Goal: Task Accomplishment & Management: Manage account settings

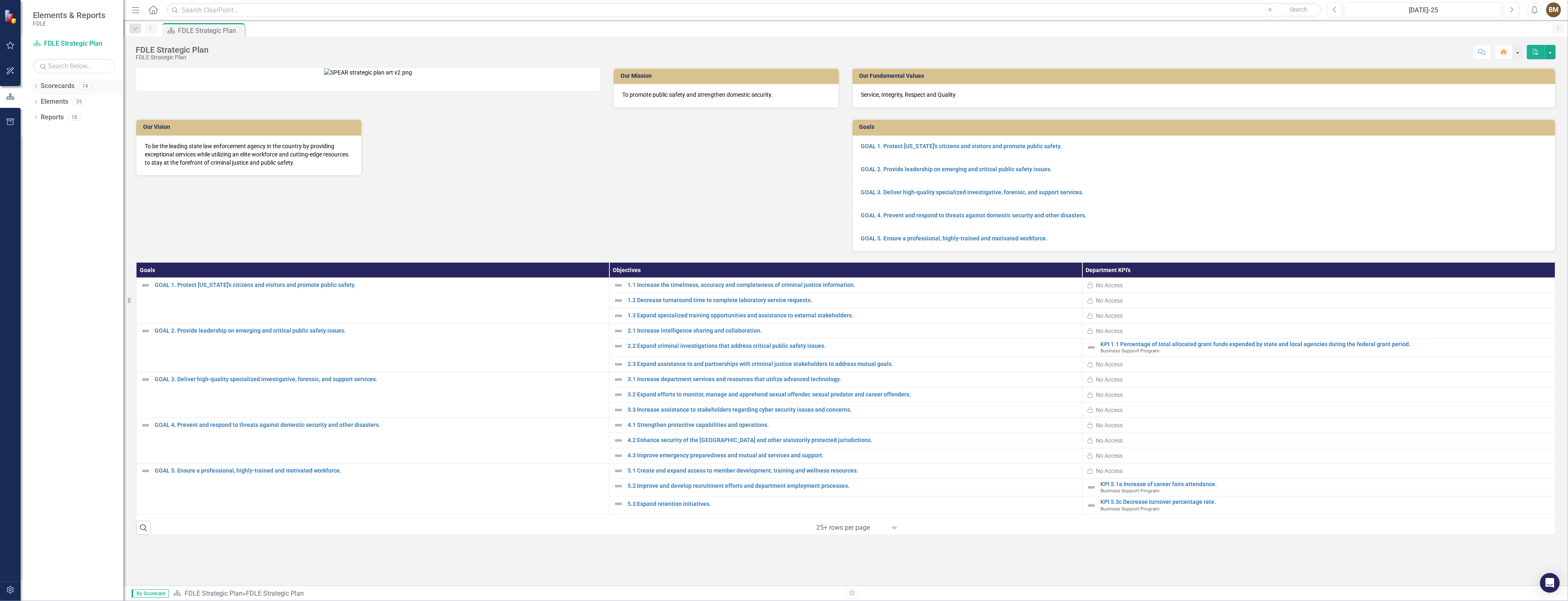
click at [34, 87] on icon "Dropdown" at bounding box center [36, 87] width 6 height 4
click at [39, 102] on icon "Dropdown" at bounding box center [40, 101] width 6 height 5
click at [46, 116] on icon "Dropdown" at bounding box center [48, 117] width 6 height 5
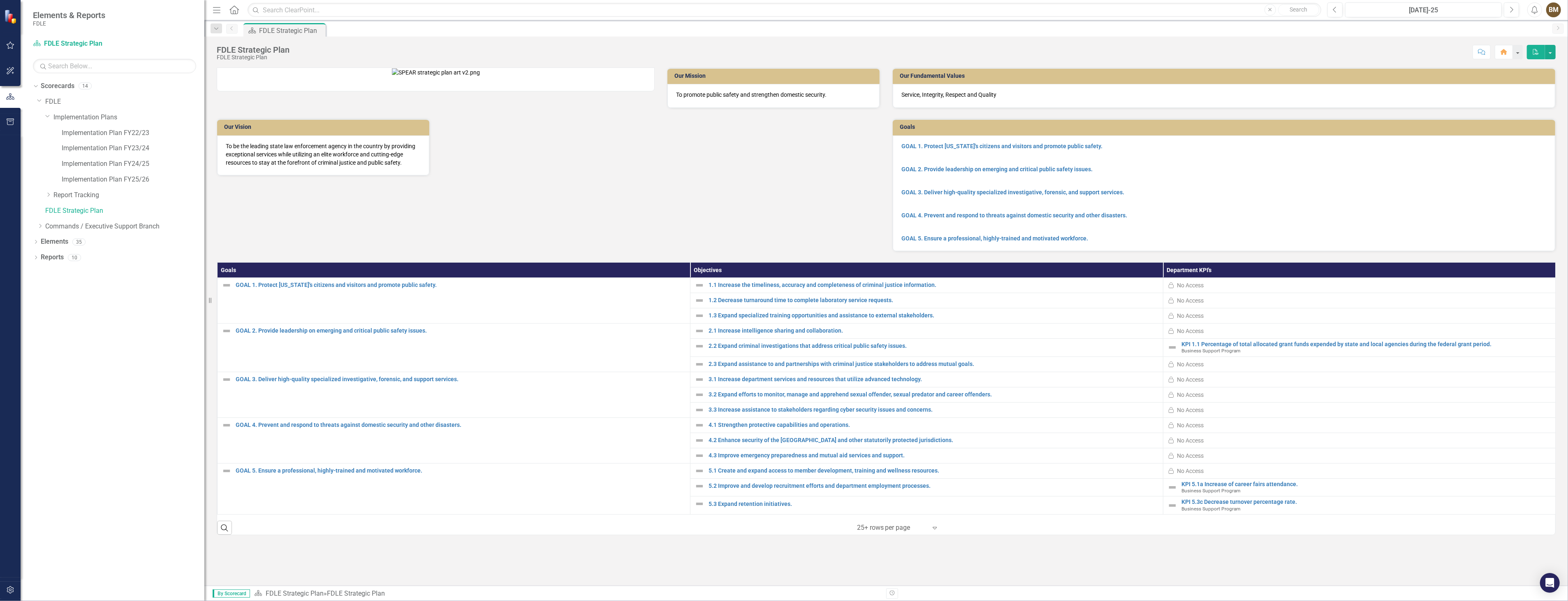
drag, startPoint x: 125, startPoint y: 71, endPoint x: 204, endPoint y: 87, distance: 80.6
click at [204, 87] on div "Resize" at bounding box center [207, 300] width 6 height 601
click at [126, 179] on link "Implementation Plan FY25/26" at bounding box center [133, 179] width 143 height 9
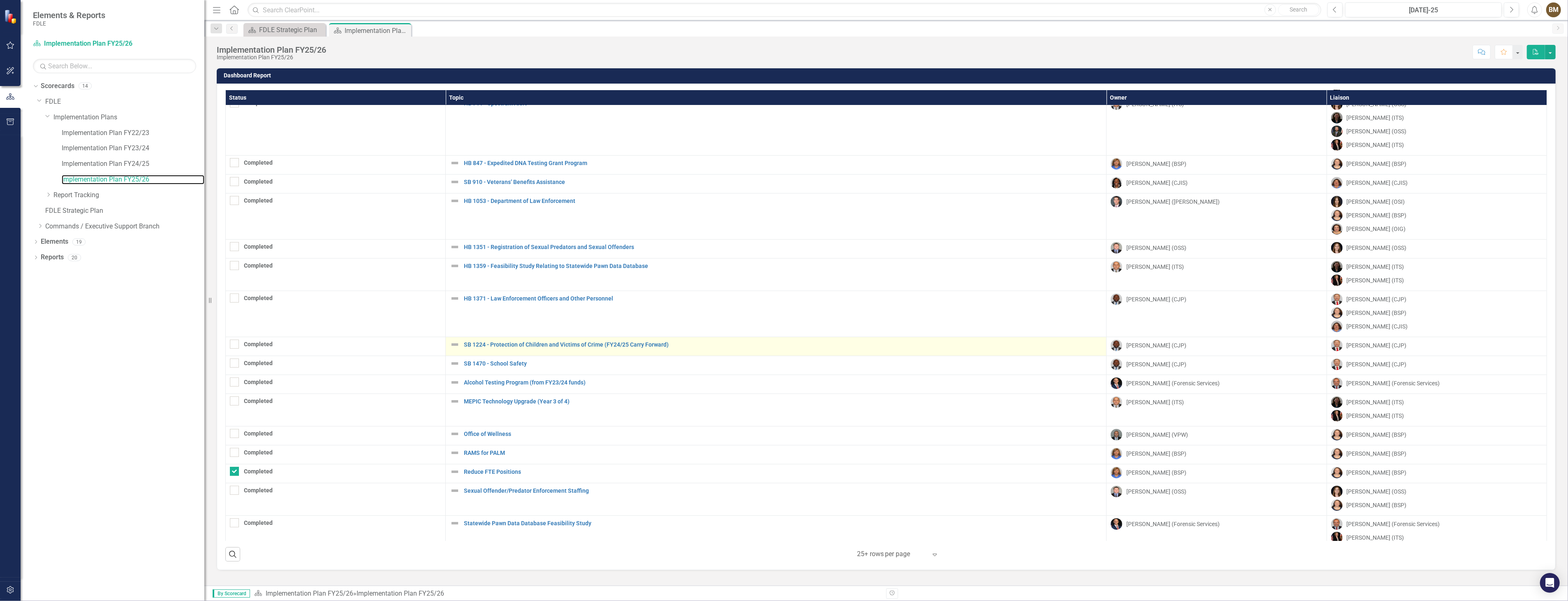
scroll to position [99, 0]
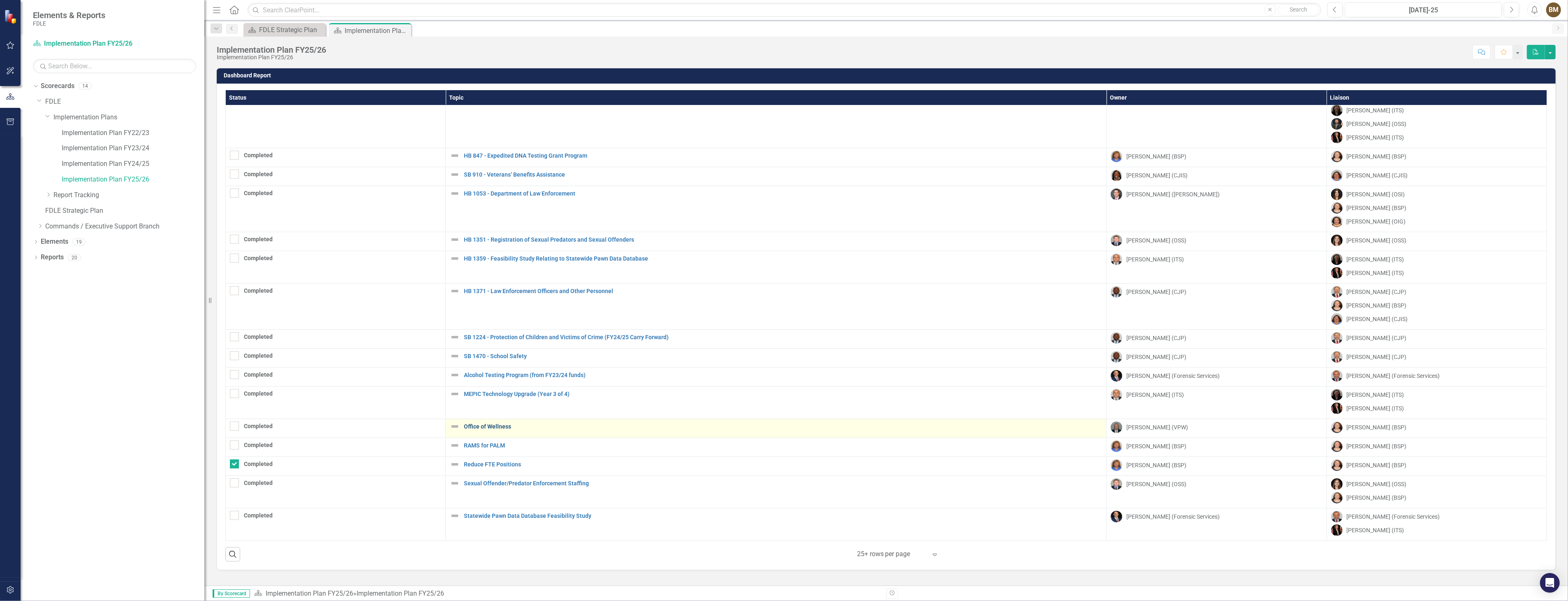
click at [489, 426] on link "Office of Wellness" at bounding box center [783, 427] width 639 height 6
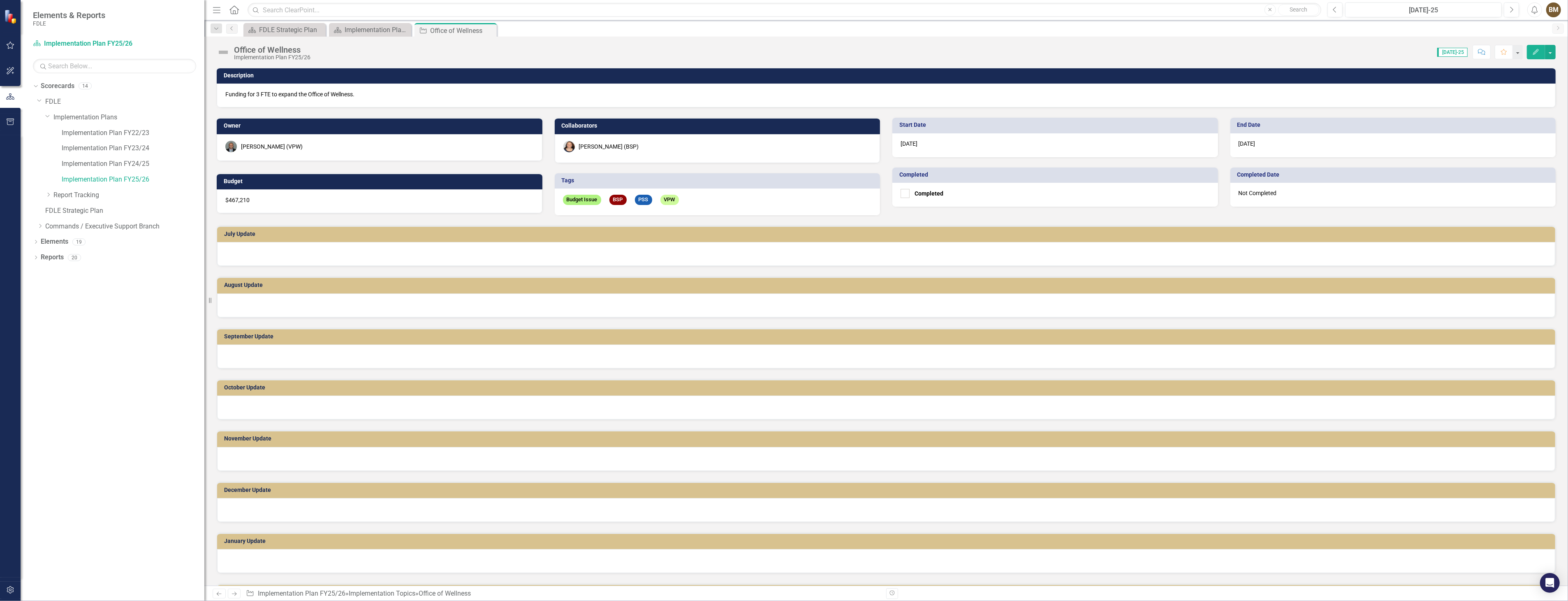
click at [246, 248] on div at bounding box center [886, 253] width 1339 height 24
click at [245, 248] on div at bounding box center [886, 253] width 1339 height 24
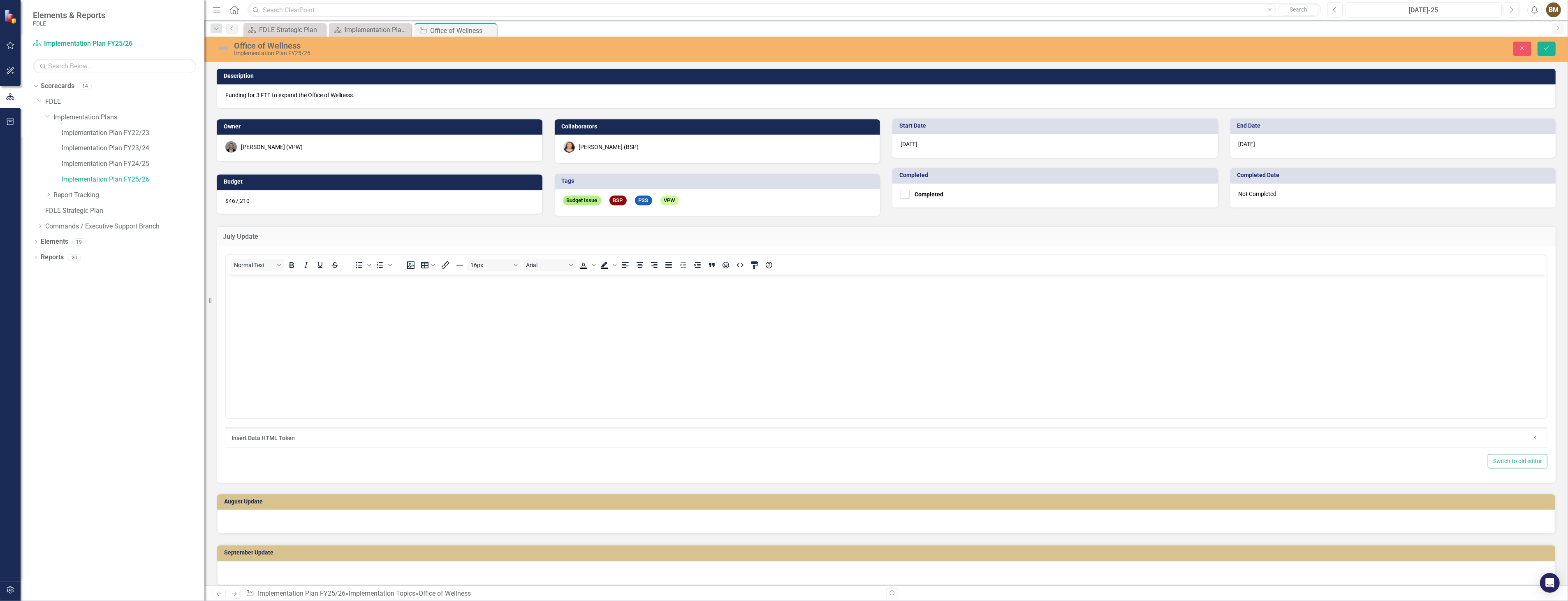
click at [252, 291] on body "Rich Text Area. Press ALT-0 for help." at bounding box center [886, 336] width 1321 height 123
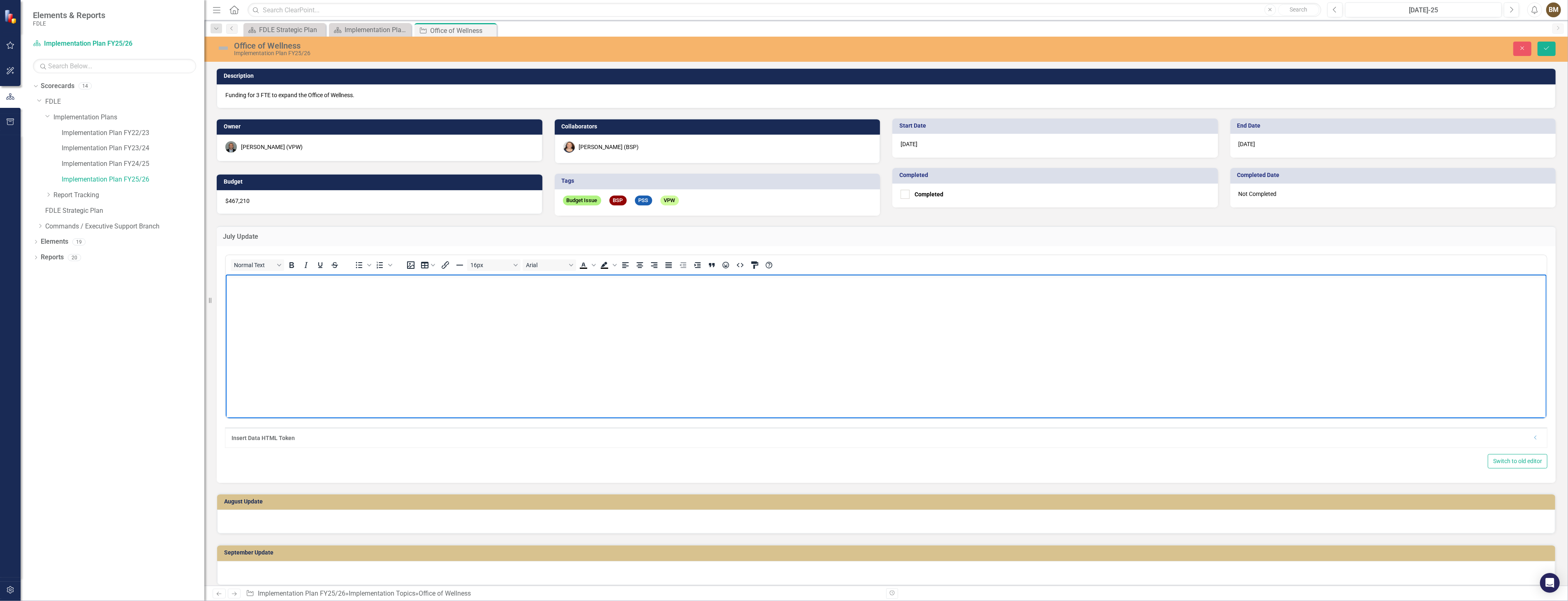
paste body "Rich Text Area. Press ALT-0 for help."
click at [267, 287] on p "July Update 71002712 - GAII - Filled - [PERSON_NAME] 71002713 - GAII - Not Fill…" at bounding box center [886, 295] width 1317 height 39
click at [263, 282] on p "July Update 71002712 - GAII - Filled - [PERSON_NAME] 71002713 - GAII - Not Fill…" at bounding box center [886, 295] width 1317 height 39
click at [388, 331] on body "July-2025 71002712 - GAII - Filled - [PERSON_NAME] 71002713 - GAII - Not Filled…" at bounding box center [886, 336] width 1321 height 123
drag, startPoint x: 226, startPoint y: 279, endPoint x: 425, endPoint y: 321, distance: 203.4
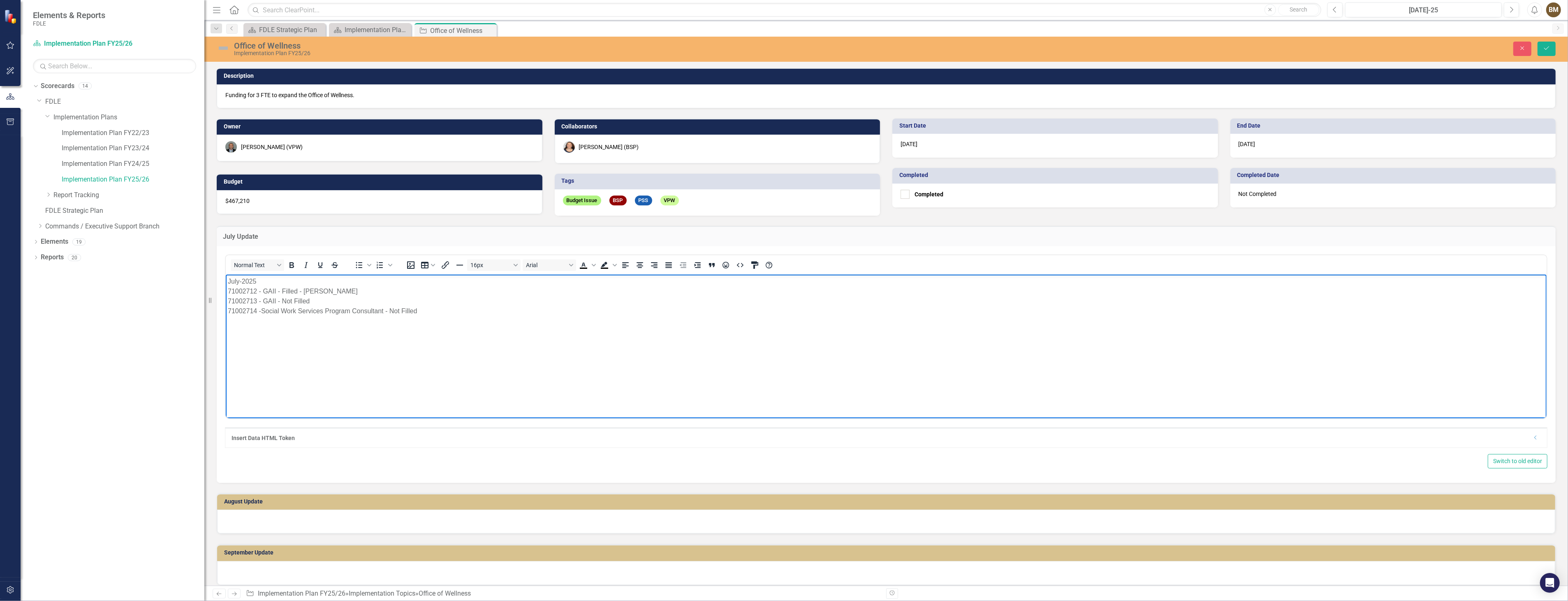
click at [425, 321] on body "July-2025 71002712 - GAII - Filled - [PERSON_NAME] 71002713 - GAII - Not Filled…" at bounding box center [886, 336] width 1321 height 123
click at [582, 262] on icon "Text color Black" at bounding box center [583, 265] width 4 height 4
click at [542, 331] on body "July-2025 71002712 - GAII - Filled - [PERSON_NAME] 71002713 - GAII - Not Filled…" at bounding box center [886, 336] width 1321 height 123
click at [249, 288] on span "71002712 - GAII - Filled - [PERSON_NAME]" at bounding box center [292, 291] width 130 height 7
click at [240, 280] on span "July-2025" at bounding box center [242, 281] width 29 height 7
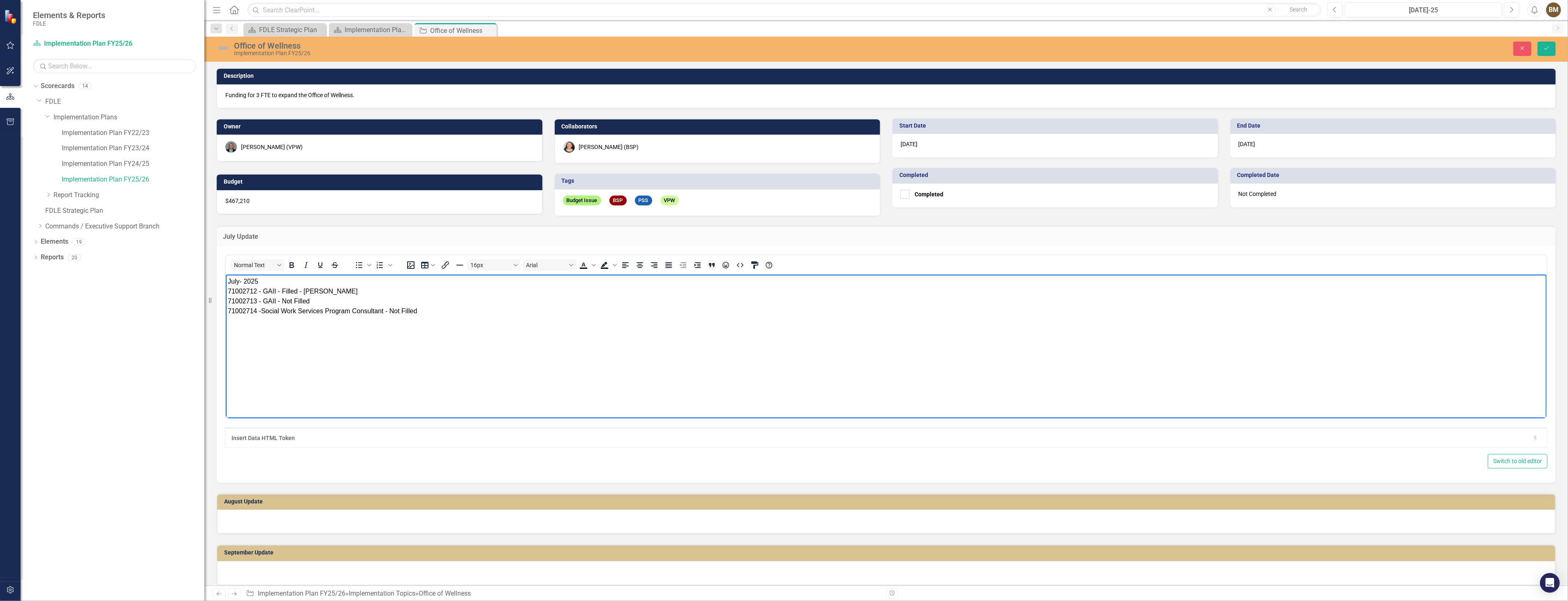
click at [237, 282] on span "July- 2025" at bounding box center [242, 281] width 30 height 7
click at [297, 288] on span "71002712 - GAII - Filled - [PERSON_NAME]" at bounding box center [292, 291] width 130 height 7
click at [237, 279] on span "July- 2025" at bounding box center [242, 281] width 30 height 7
click at [279, 286] on p "July - 2025 71002712 - GAII - Filled - [PERSON_NAME] 71002713 - GAII - Not Fill…" at bounding box center [886, 295] width 1317 height 39
click at [244, 280] on span "July - 2025" at bounding box center [243, 281] width 32 height 7
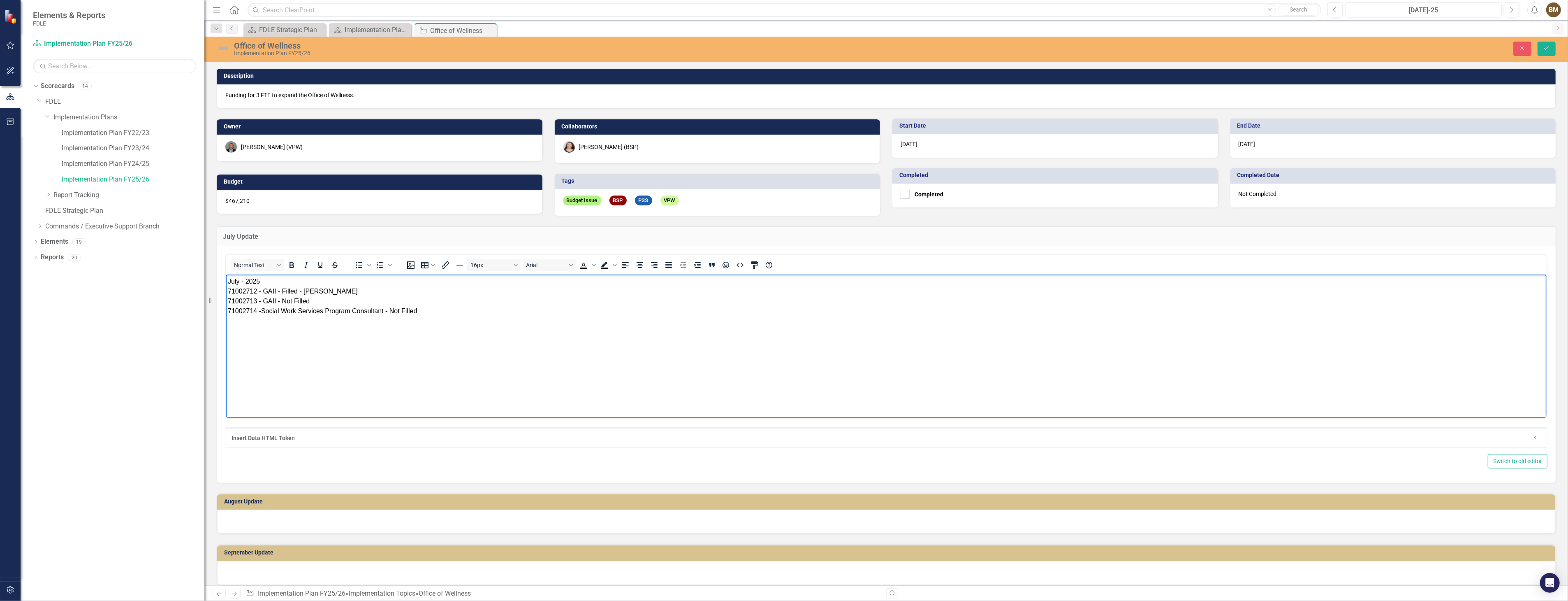
click at [239, 280] on span "July - 2025" at bounding box center [243, 281] width 32 height 7
click at [251, 282] on span "July - 2025" at bounding box center [243, 281] width 32 height 7
drag, startPoint x: 302, startPoint y: 297, endPoint x: 333, endPoint y: 310, distance: 33.6
click at [302, 297] on span "71002713 - GAII - Not Filled" at bounding box center [268, 300] width 82 height 7
click at [241, 283] on span "July - 2025" at bounding box center [243, 281] width 32 height 7
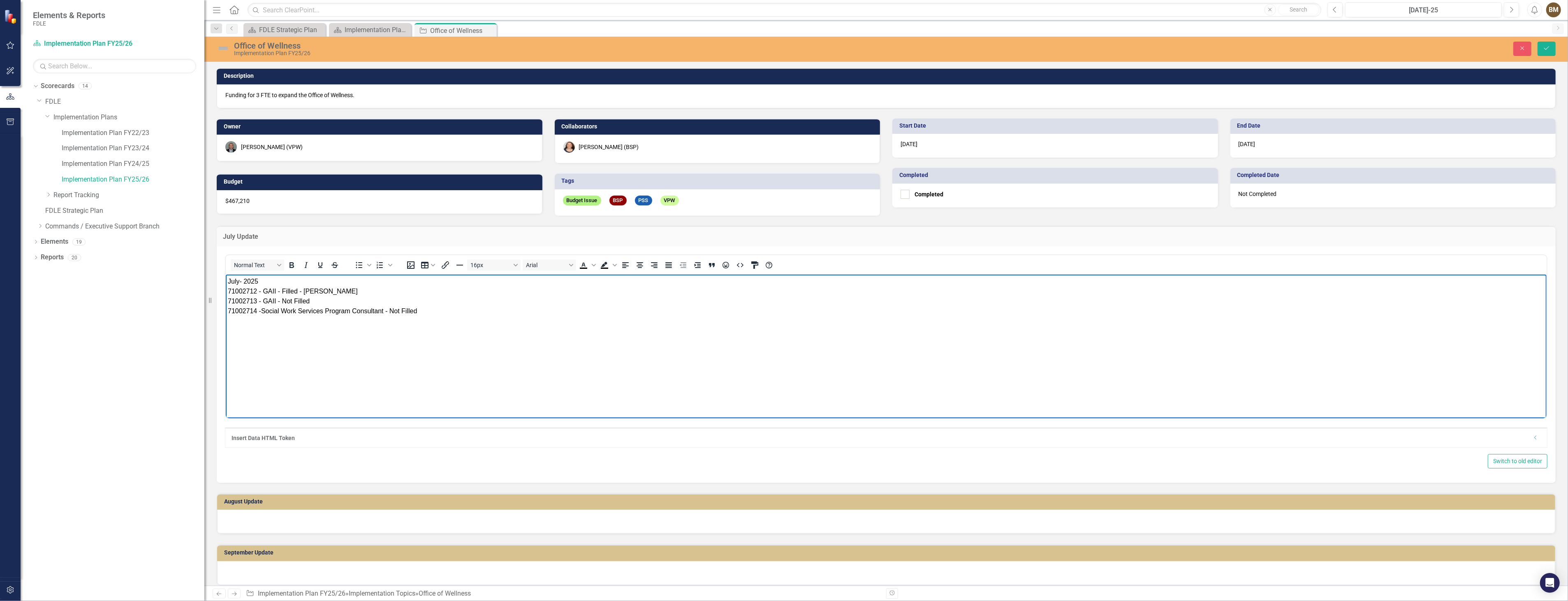
click at [404, 394] on body "July- 2025 71002712 - GAII - Filled - [PERSON_NAME] 71002713 - GAII - Not Fille…" at bounding box center [886, 336] width 1321 height 123
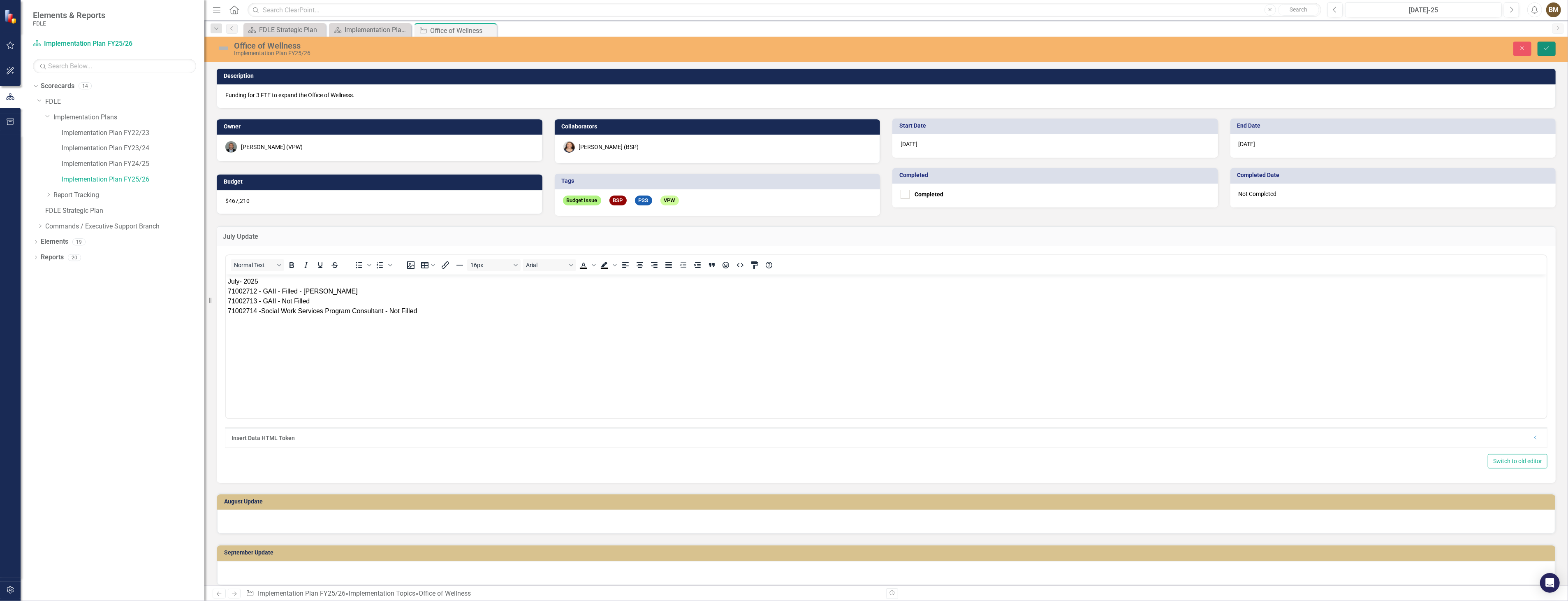
click at [1544, 47] on icon "Save" at bounding box center [1547, 48] width 7 height 6
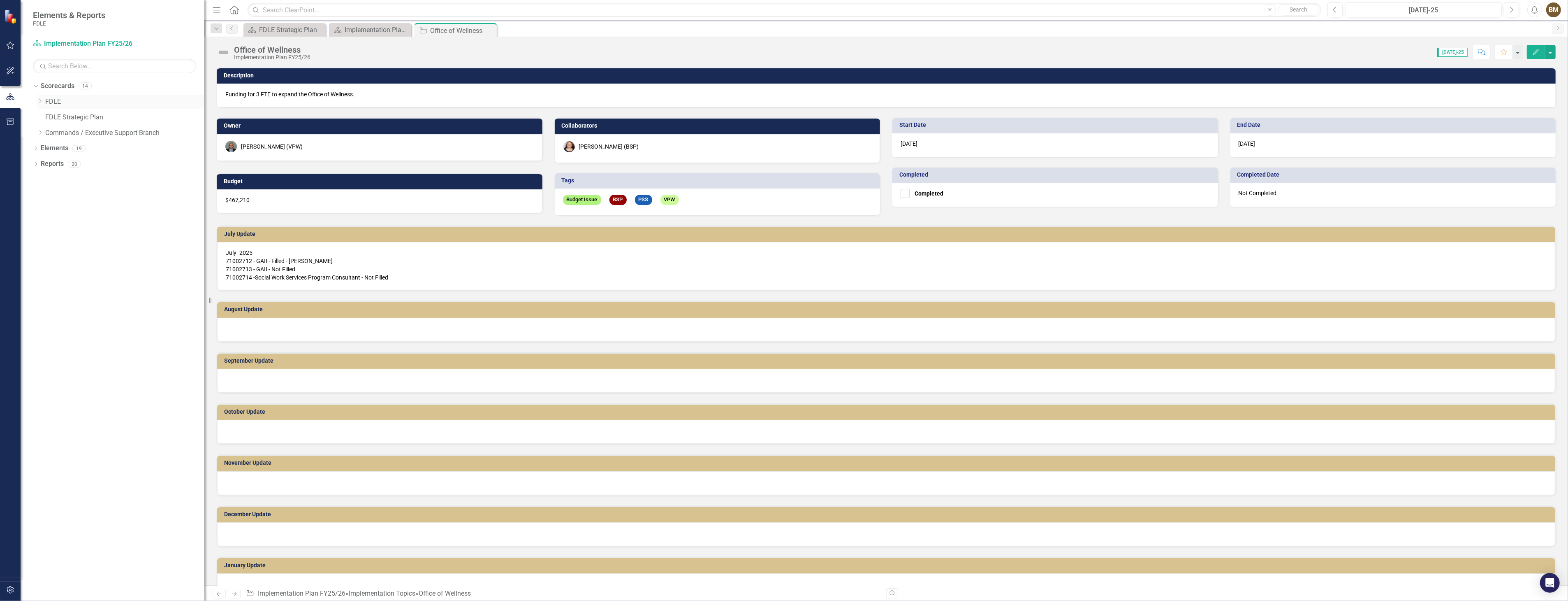
click at [41, 103] on icon "Dropdown" at bounding box center [40, 101] width 6 height 5
click at [49, 116] on icon "Dropdown" at bounding box center [48, 117] width 6 height 5
click at [120, 163] on link "Implementation Plan FY24/25" at bounding box center [133, 164] width 143 height 9
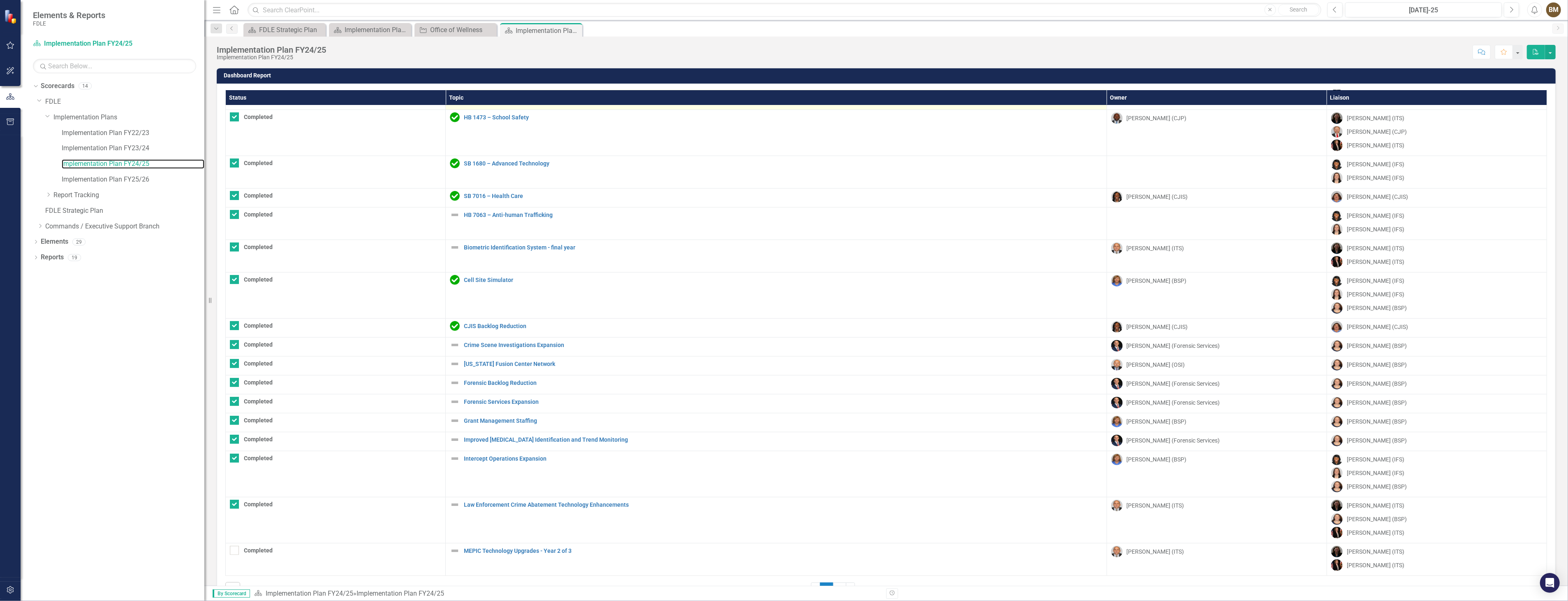
scroll to position [221, 0]
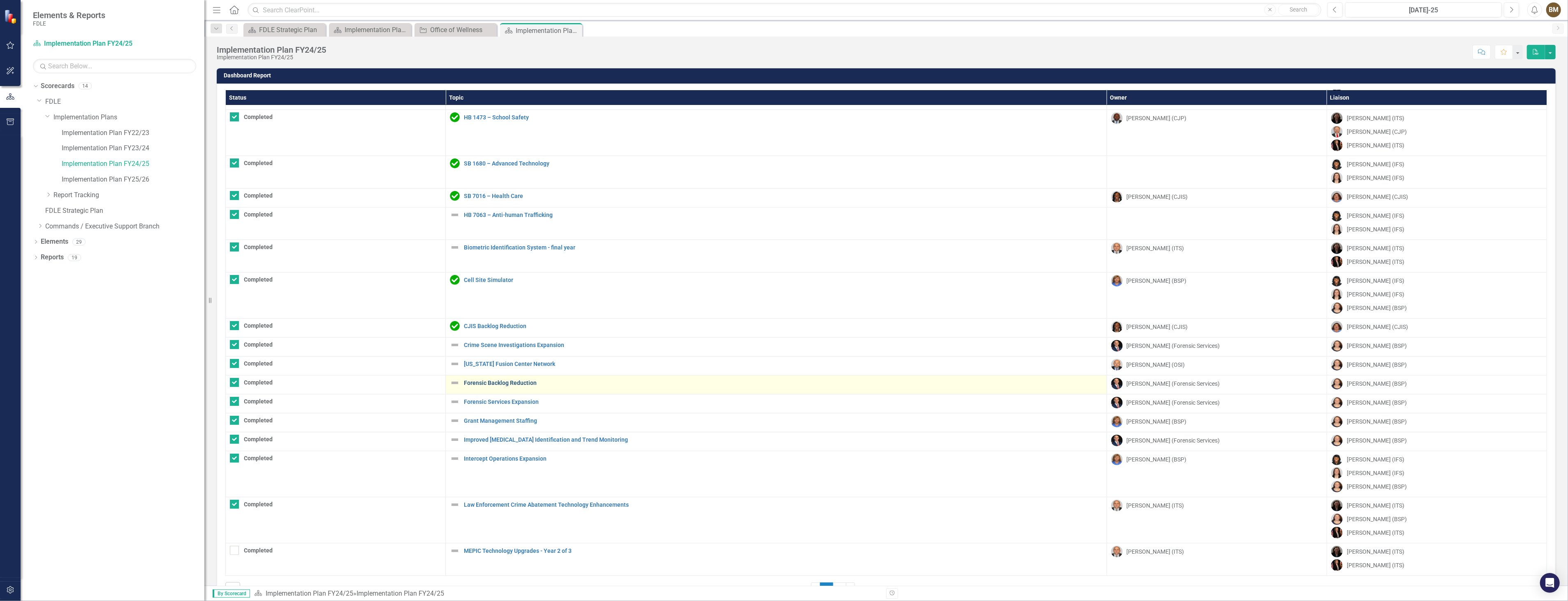
click at [497, 382] on link "Forensic Backlog Reduction" at bounding box center [783, 383] width 639 height 6
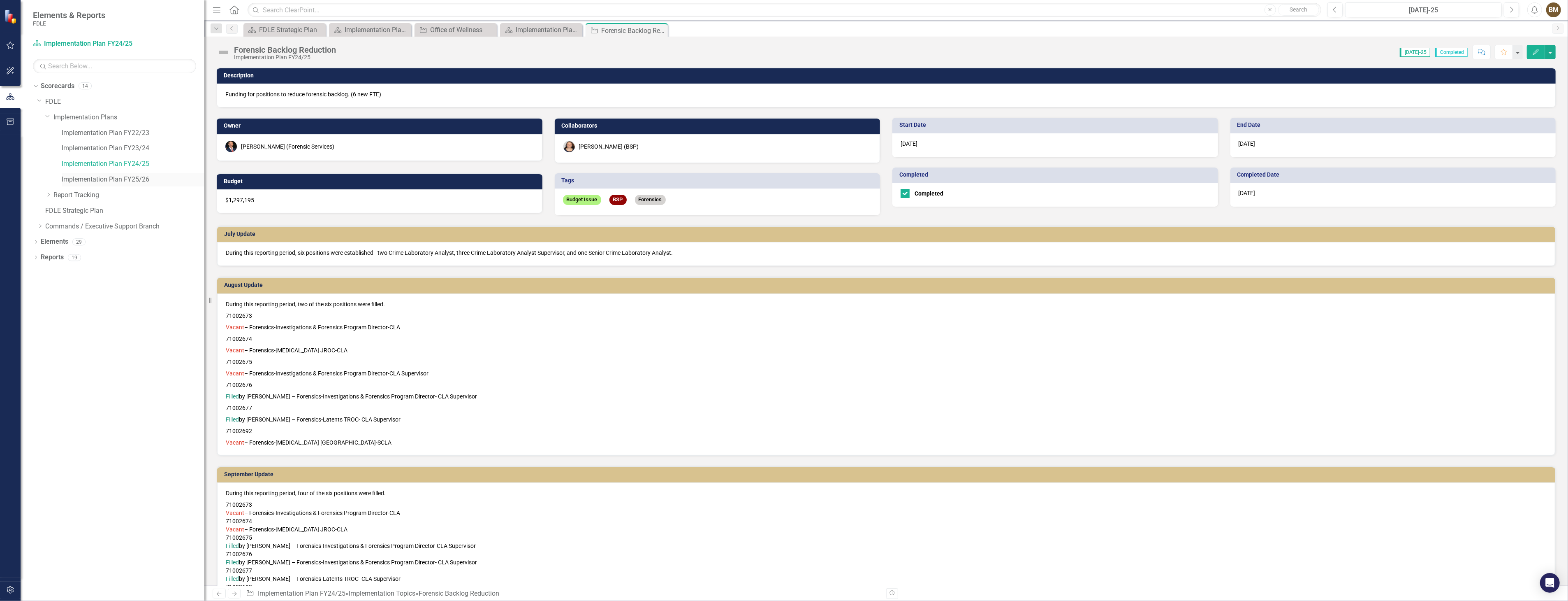
click at [92, 180] on link "Implementation Plan FY25/26" at bounding box center [133, 179] width 143 height 9
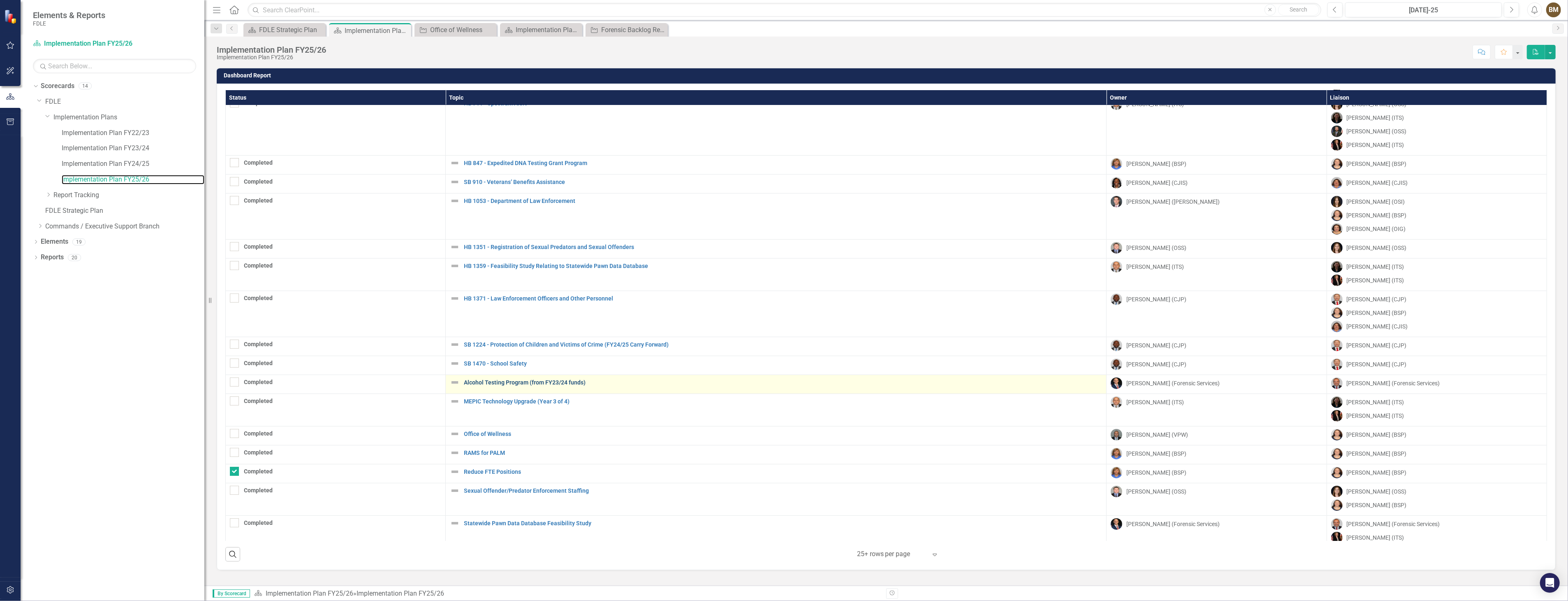
scroll to position [105, 0]
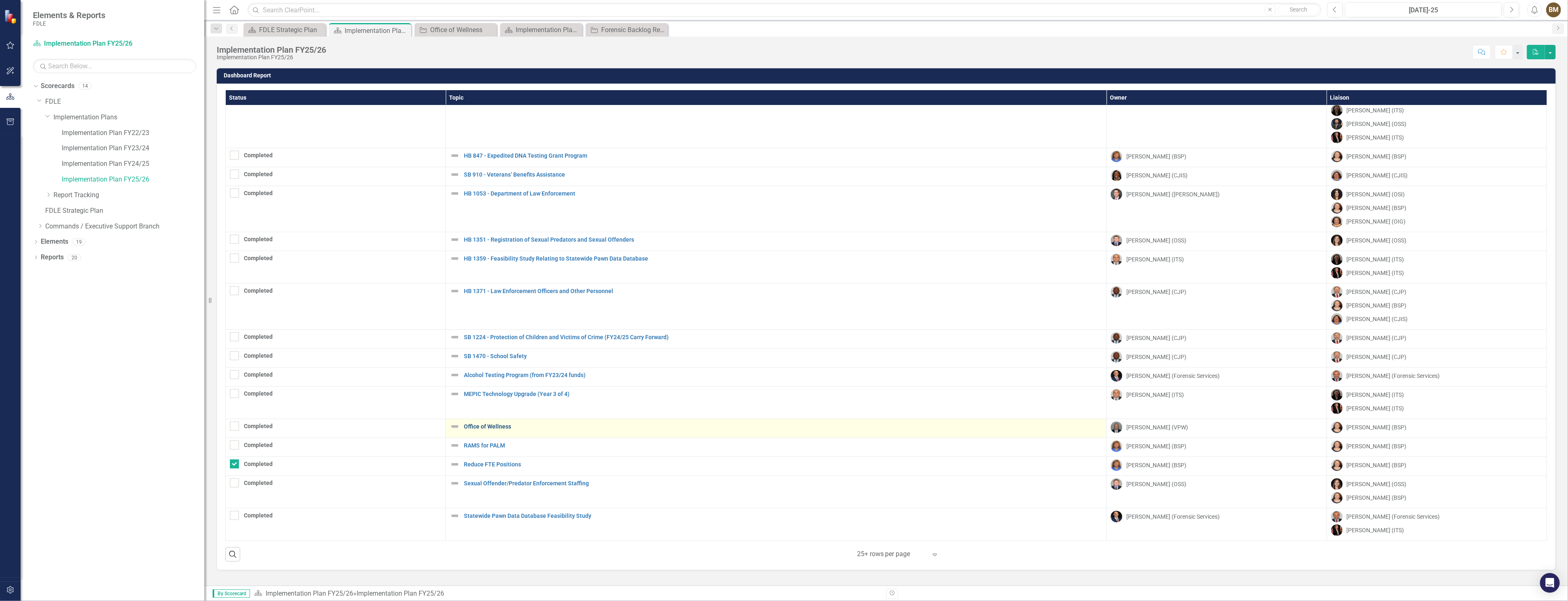
click at [483, 424] on link "Office of Wellness" at bounding box center [783, 427] width 639 height 6
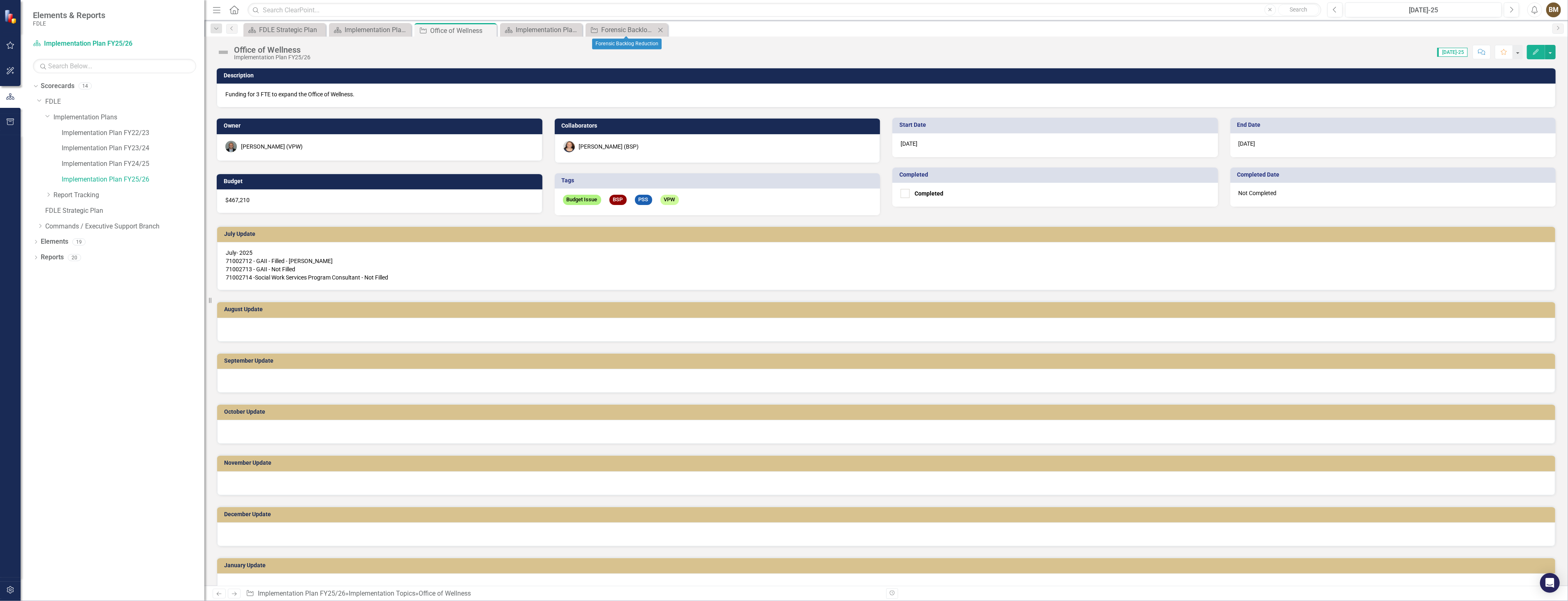
click at [661, 32] on icon "Close" at bounding box center [660, 29] width 8 height 6
click at [550, 32] on div "Implementation Plan FY24/25" at bounding box center [543, 29] width 54 height 10
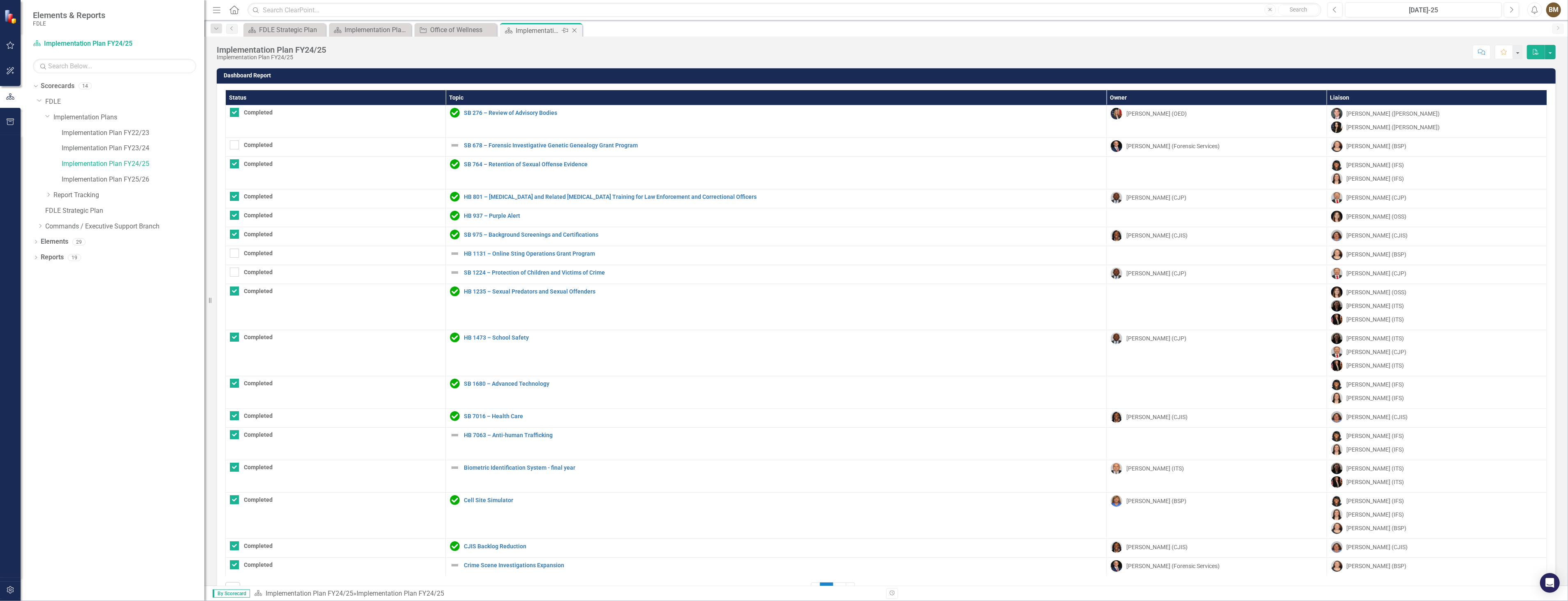
click at [575, 29] on icon at bounding box center [575, 31] width 4 height 4
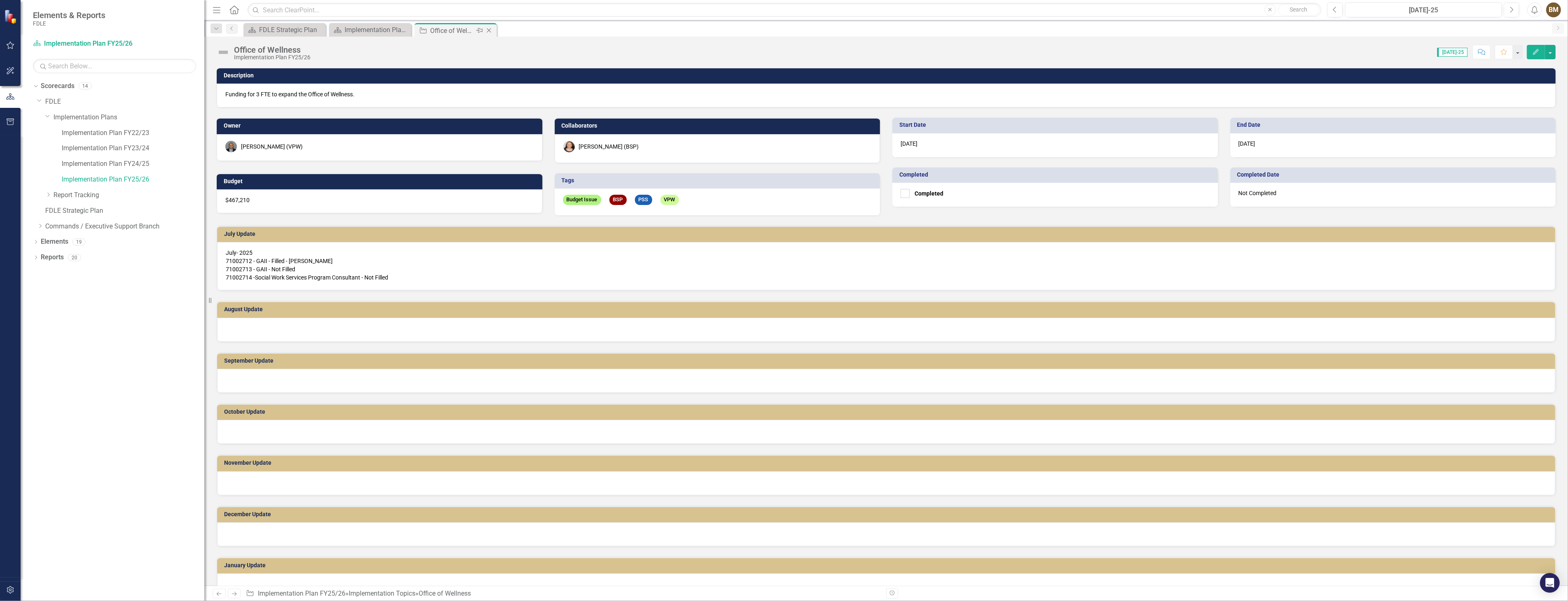
click at [487, 30] on icon "Close" at bounding box center [489, 30] width 8 height 6
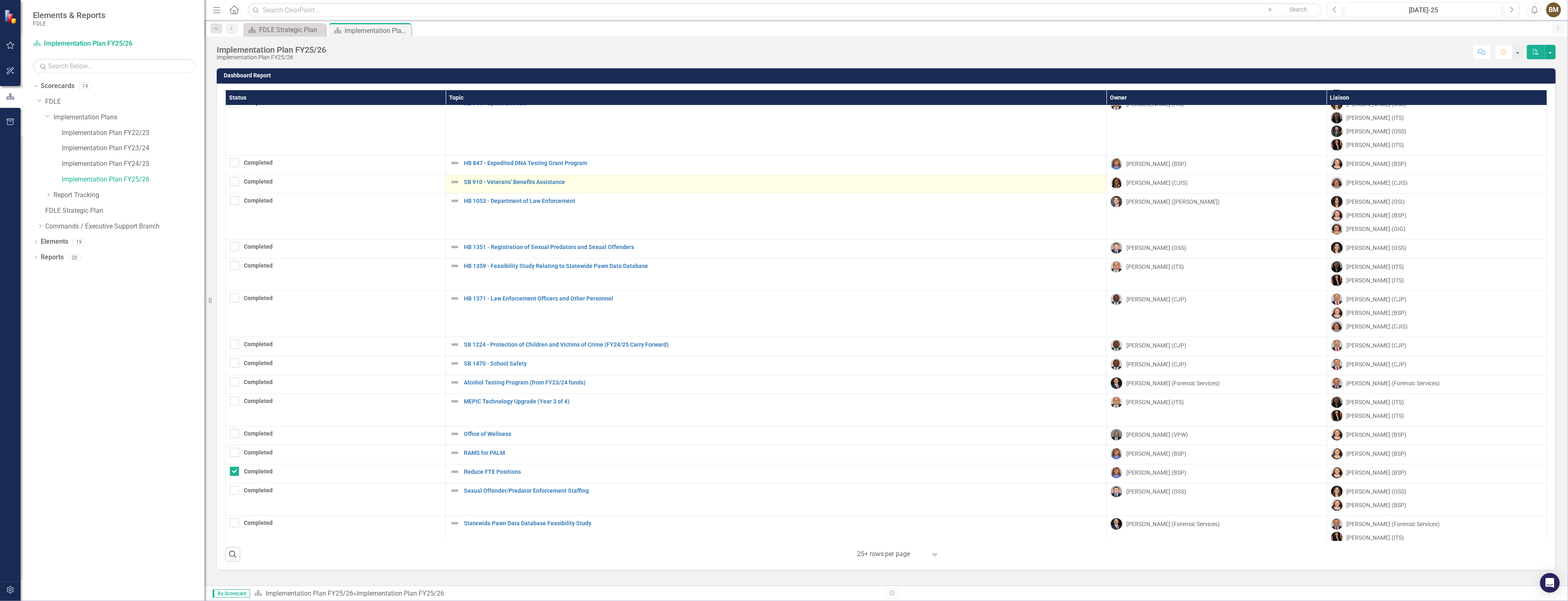
scroll to position [105, 0]
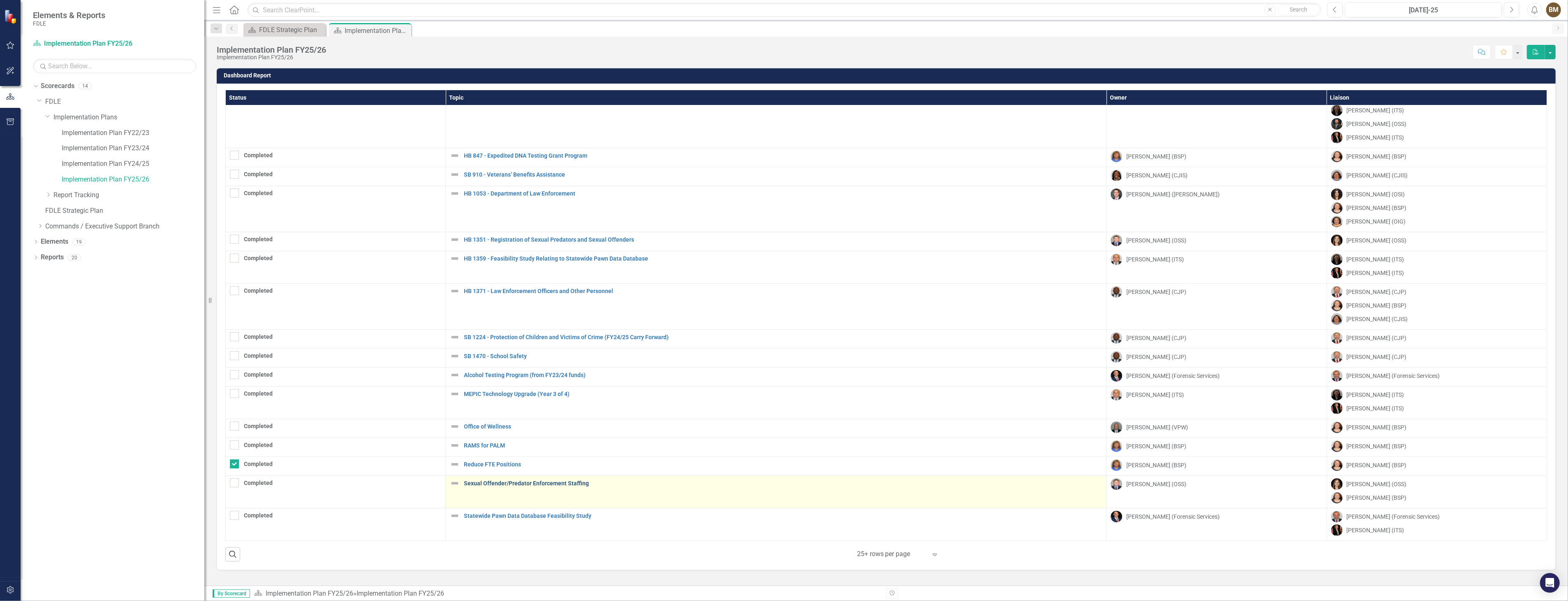
click at [518, 481] on link "Sexual Offender/Predator Enforcement Staffing" at bounding box center [783, 483] width 639 height 6
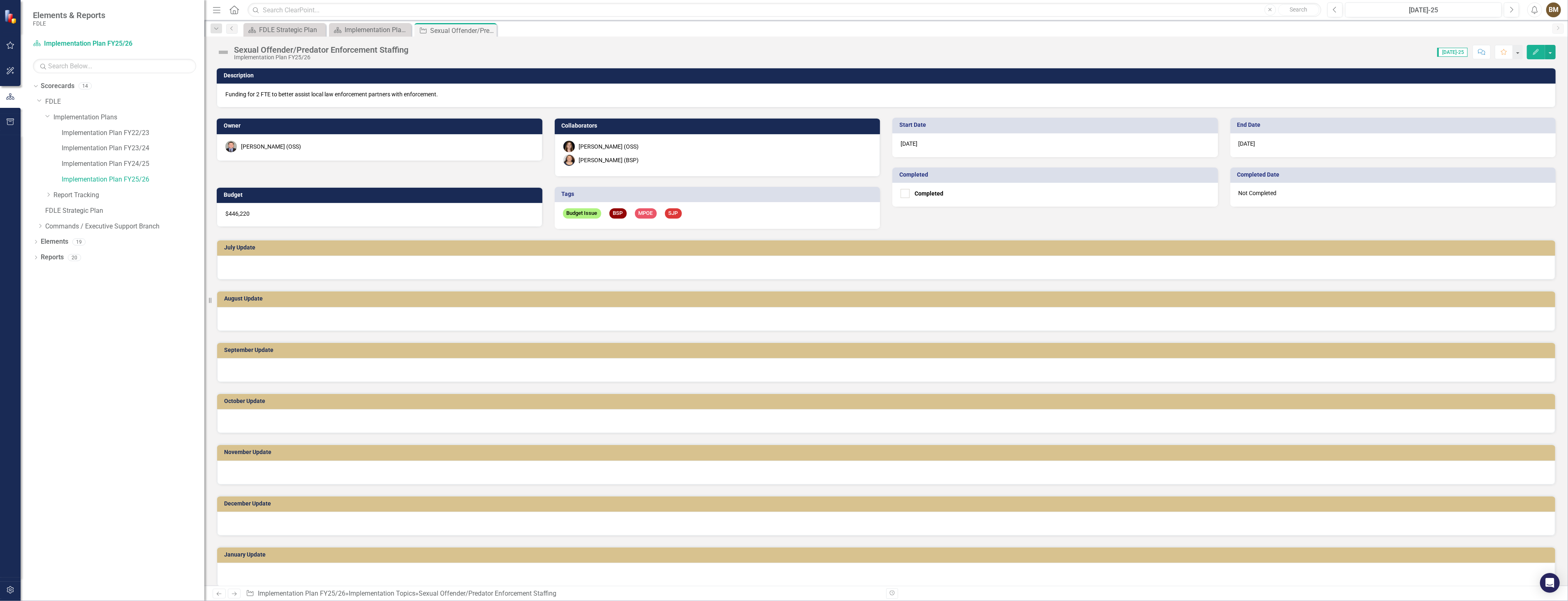
click at [244, 265] on div at bounding box center [886, 267] width 1339 height 24
click at [272, 267] on div at bounding box center [886, 267] width 1339 height 24
click at [271, 266] on div at bounding box center [886, 267] width 1339 height 24
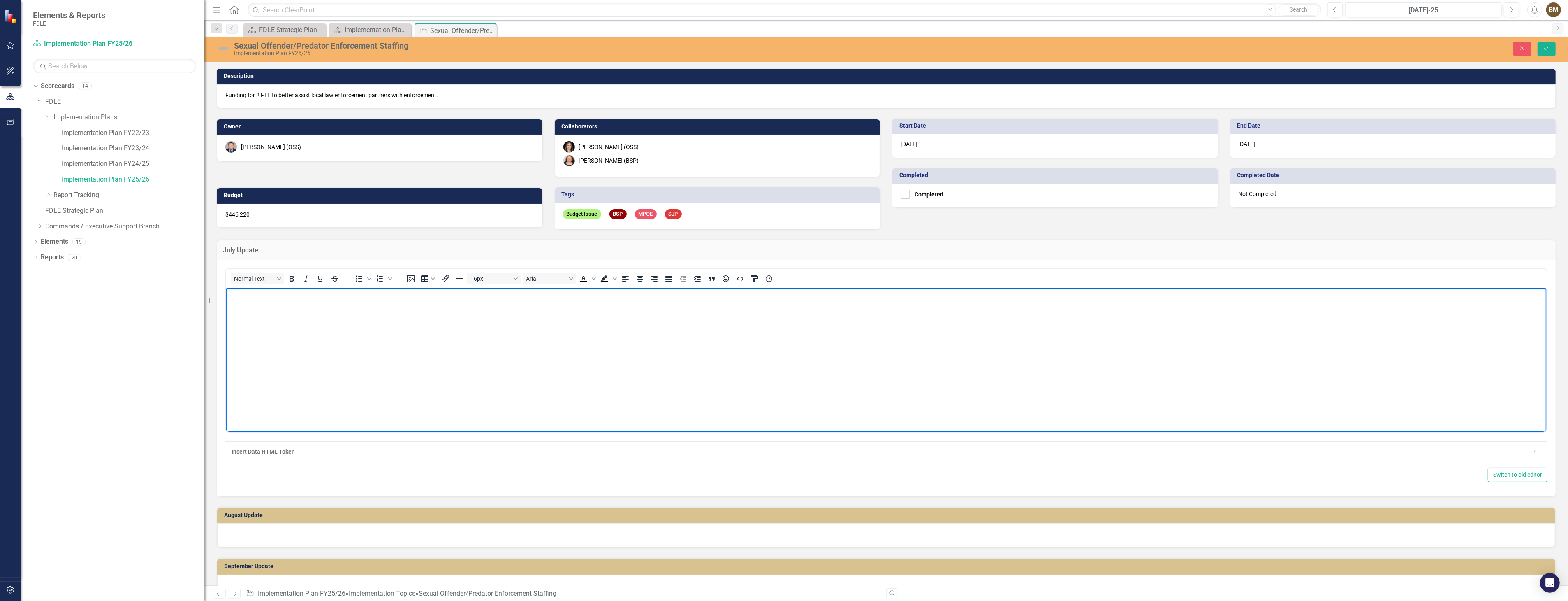
click at [264, 308] on body "Rich Text Area. Press ALT-0 for help." at bounding box center [886, 349] width 1321 height 123
paste body "Rich Text Area. Press ALT-0 for help."
click at [262, 292] on p "July Update 71002715 - Inspector - Not Filled 71002716 - Inspector - Not Filled" at bounding box center [886, 304] width 1317 height 29
click at [380, 319] on p "July- 2025 71002715 - Inspector - Not Filled 71002716 - Inspector - Not Filled" at bounding box center [886, 304] width 1317 height 29
drag, startPoint x: 226, startPoint y: 295, endPoint x: 335, endPoint y: 338, distance: 117.2
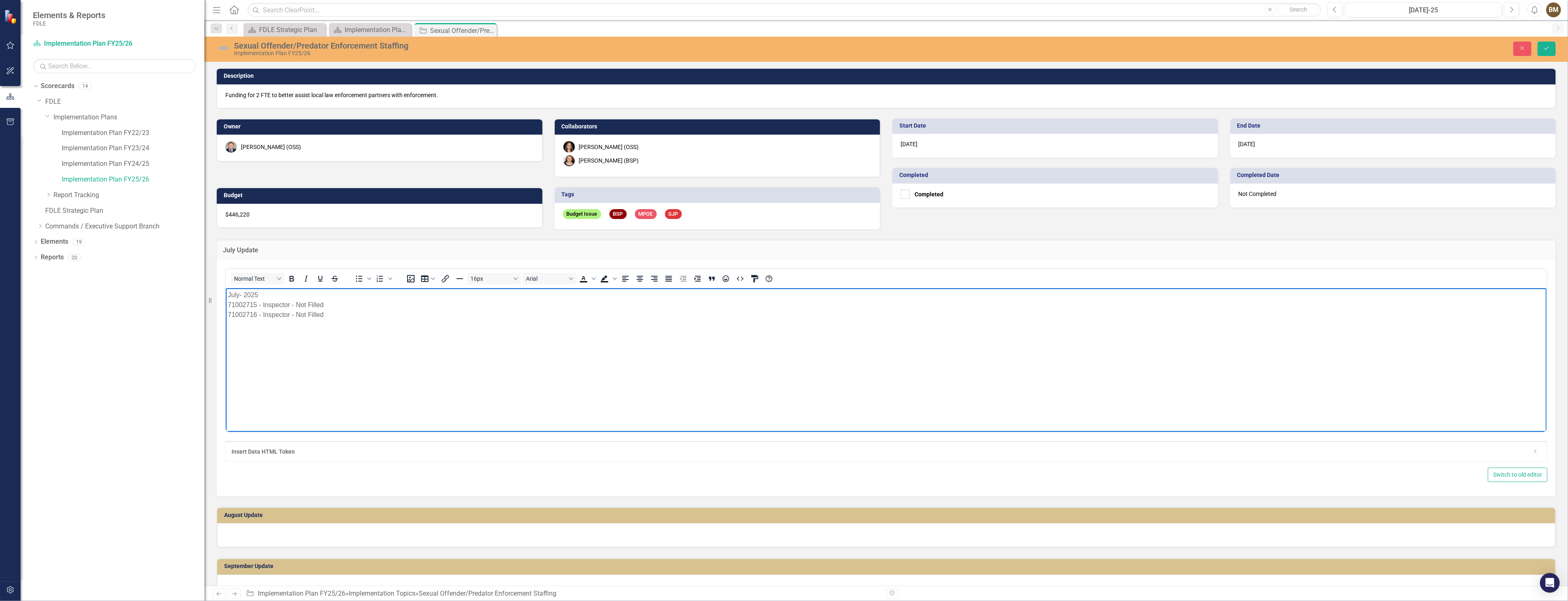
click at [335, 338] on body "July- 2025 71002715 - Inspector - Not Filled 71002716 - Inspector - Not Filled" at bounding box center [886, 349] width 1321 height 123
click at [583, 283] on div "16px Arial To open the popup, press Shift+Enter To open the popup, press Shift+…" at bounding box center [591, 278] width 383 height 16
click at [588, 340] on body "July- 2025 71002715 - Inspector - Not Filled 71002716 - Inspector - Not Filled" at bounding box center [886, 349] width 1321 height 123
click at [583, 278] on icon "Text color Black" at bounding box center [584, 279] width 10 height 10
click at [274, 311] on p "July- 2025 71002715 - Inspector - Not Filled 71002716 - Inspector - Not Filled ﻿" at bounding box center [886, 304] width 1317 height 29
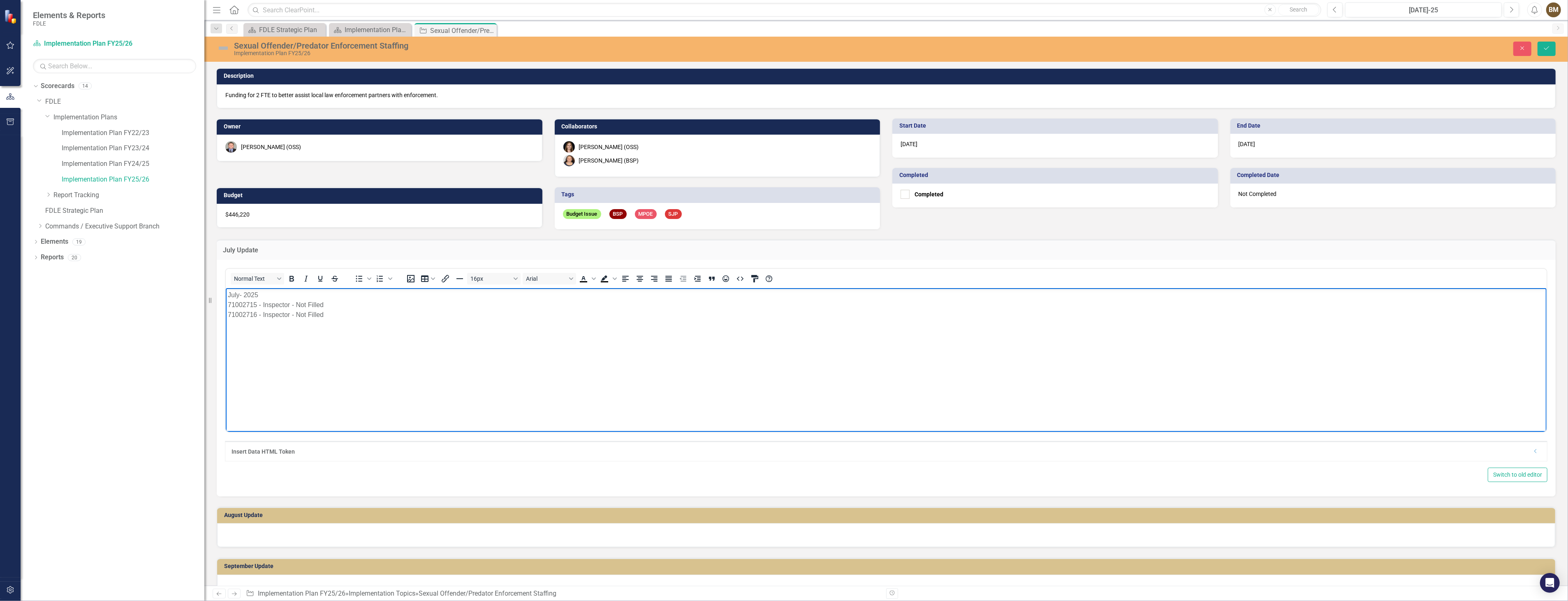
drag, startPoint x: 450, startPoint y: 581, endPoint x: 279, endPoint y: 311, distance: 319.6
drag, startPoint x: 229, startPoint y: 294, endPoint x: 355, endPoint y: 325, distance: 129.8
click at [341, 327] on body "July- 2025 71002715 - Inspector - Not Filled 71002716 - Inspector - Not Filled" at bounding box center [886, 349] width 1321 height 123
click at [583, 279] on icon "Text color Black" at bounding box center [584, 279] width 10 height 10
click at [570, 344] on body "July- 2025 71002715 - Inspector - Not Filled 71002716 - Inspector - Not Filled" at bounding box center [886, 349] width 1321 height 123
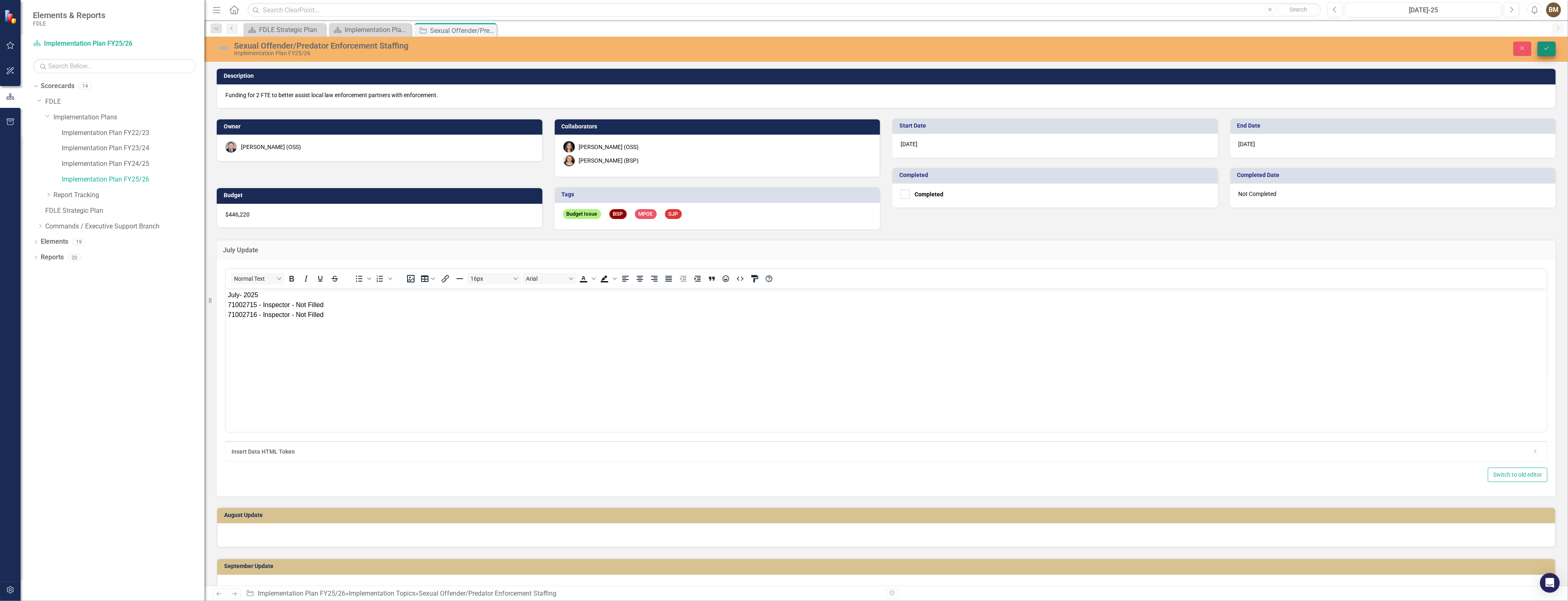
click at [1553, 49] on button "Save" at bounding box center [1547, 49] width 18 height 14
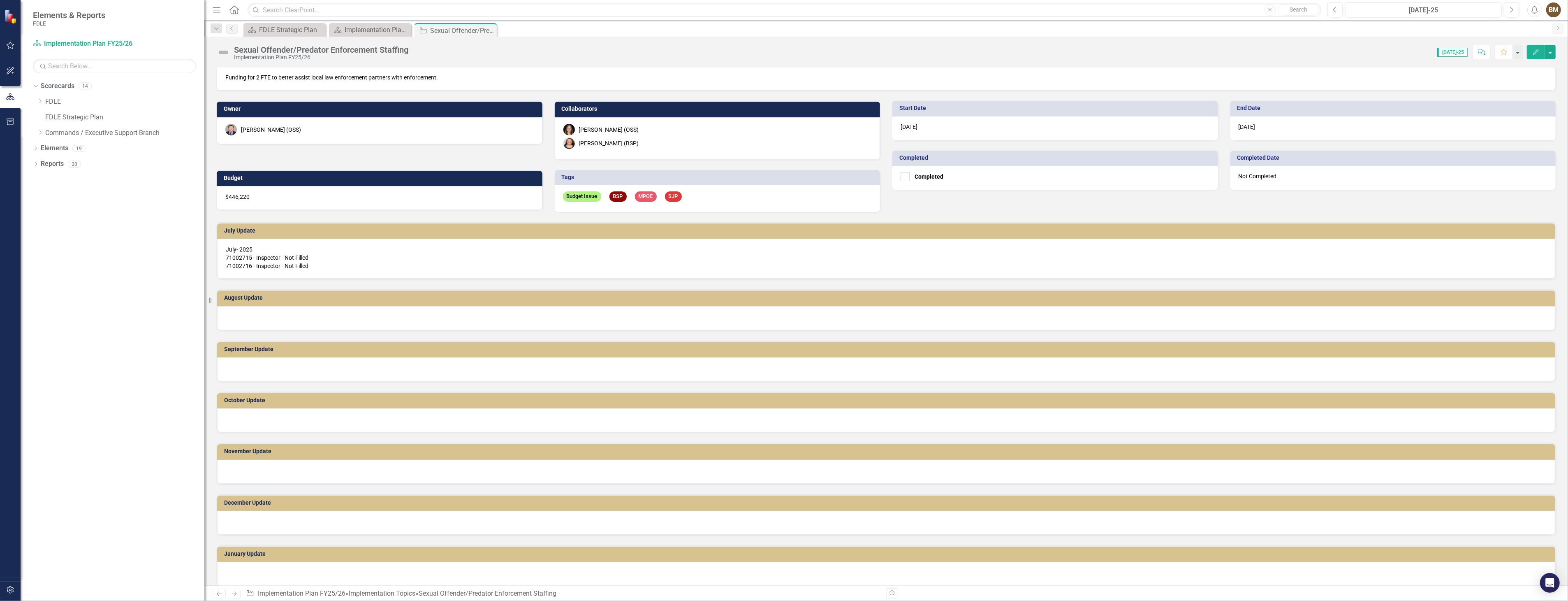
scroll to position [46, 0]
